Goal: Information Seeking & Learning: Learn about a topic

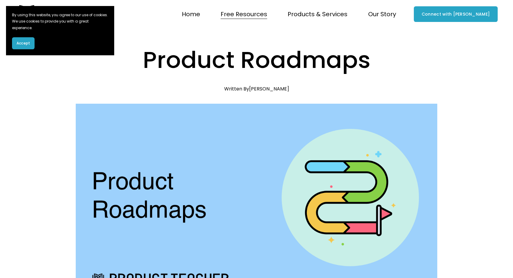
scroll to position [415, 0]
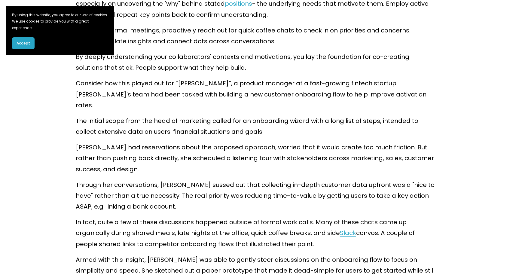
scroll to position [1335, 0]
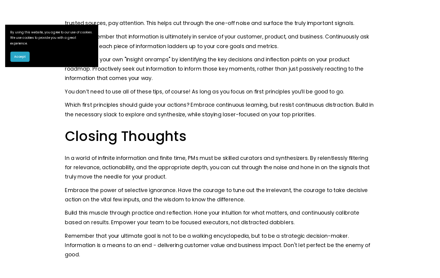
scroll to position [2859, 0]
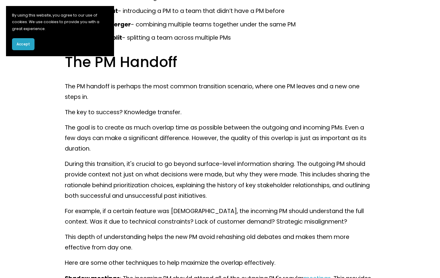
scroll to position [414, 0]
